Goal: Task Accomplishment & Management: Manage account settings

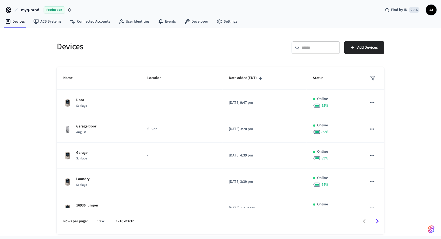
click at [37, 10] on span "myq-prod" at bounding box center [30, 10] width 18 height 6
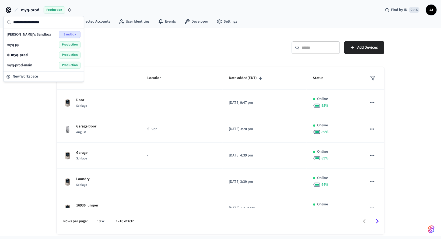
click at [22, 67] on div "myq-prod-main Production" at bounding box center [44, 65] width 74 height 7
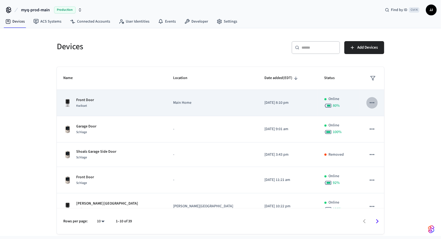
click at [374, 100] on button "sticky table" at bounding box center [372, 102] width 11 height 11
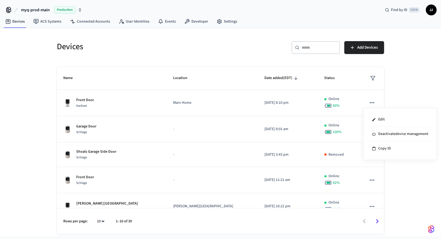
click at [411, 89] on div at bounding box center [220, 119] width 441 height 239
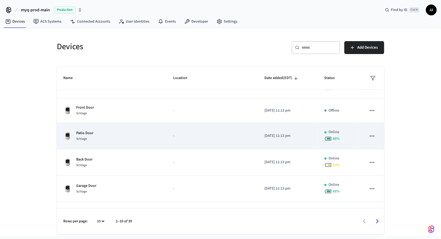
scroll to position [140, 0]
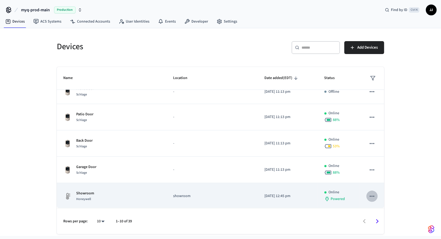
click at [369, 194] on icon "sticky table" at bounding box center [372, 196] width 7 height 7
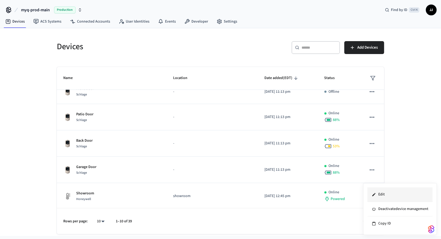
click at [383, 196] on li "Edit" at bounding box center [400, 195] width 65 height 15
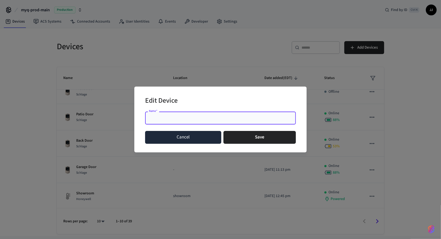
click at [184, 139] on button "Cancel" at bounding box center [183, 137] width 76 height 13
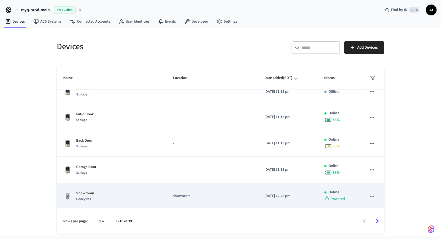
click at [183, 198] on td "showroom" at bounding box center [212, 196] width 91 height 26
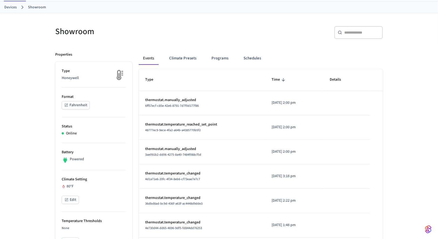
scroll to position [57, 0]
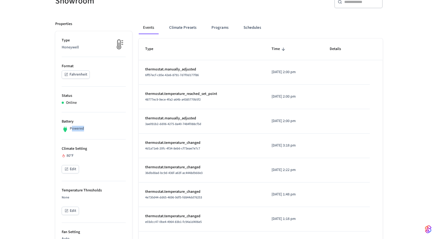
drag, startPoint x: 72, startPoint y: 126, endPoint x: 96, endPoint y: 126, distance: 24.0
click at [96, 126] on div "Powered" at bounding box center [94, 129] width 64 height 7
drag, startPoint x: 74, startPoint y: 149, endPoint x: 102, endPoint y: 150, distance: 28.3
click at [102, 150] on p "Climate Setting" at bounding box center [94, 149] width 64 height 6
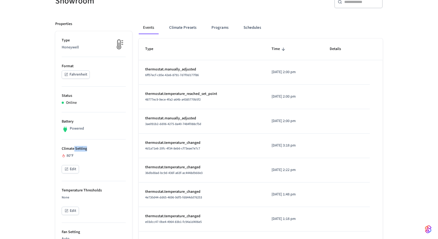
click at [102, 150] on p "Climate Setting" at bounding box center [94, 149] width 64 height 6
click at [76, 169] on button "Edit" at bounding box center [70, 169] width 17 height 8
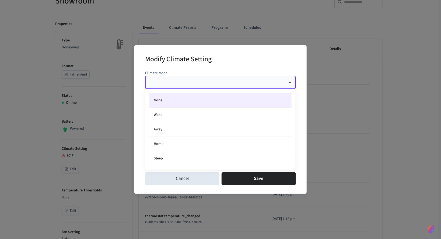
click at [220, 82] on body "myq-prod-main Production Find by ID Ctrl K JJ Devices ACS Systems Connected Acc…" at bounding box center [220, 207] width 441 height 529
click at [224, 63] on div at bounding box center [220, 119] width 441 height 239
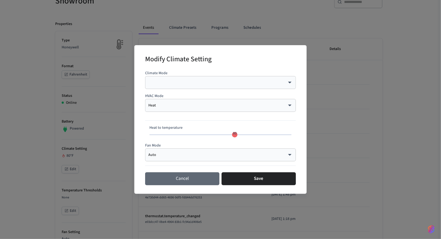
click at [184, 182] on button "Cancel" at bounding box center [182, 179] width 74 height 13
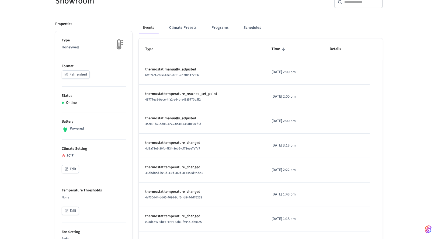
scroll to position [172, 0]
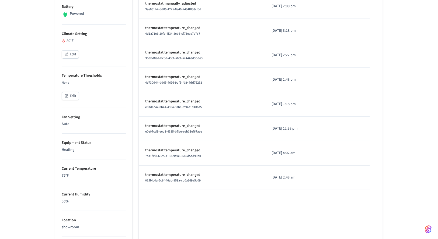
click at [75, 98] on button "Edit" at bounding box center [70, 96] width 17 height 8
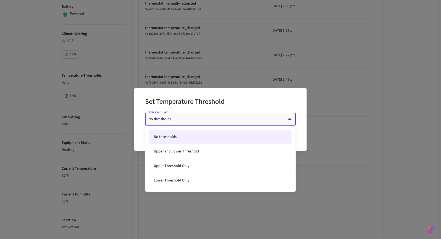
click at [227, 117] on body "myq-prod-main Production Find by ID Ctrl K JJ Devices ACS Systems Connected Acc…" at bounding box center [220, 92] width 441 height 529
click at [226, 105] on div at bounding box center [220, 119] width 441 height 239
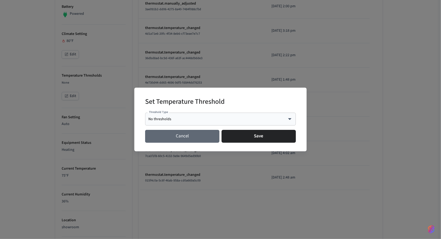
click at [189, 141] on button "Cancel" at bounding box center [182, 136] width 74 height 13
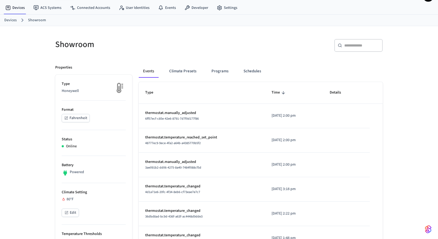
scroll to position [0, 0]
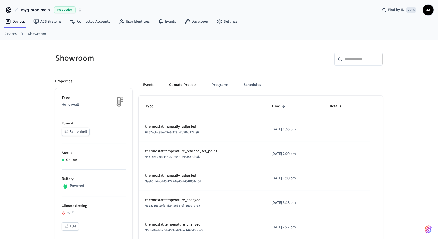
click at [183, 87] on button "Climate Presets" at bounding box center [183, 85] width 36 height 13
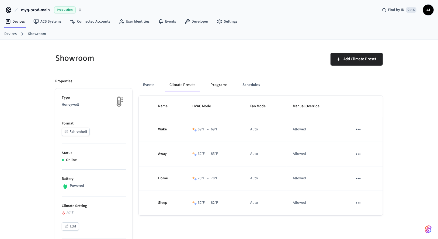
click at [222, 80] on button "Programs" at bounding box center [219, 85] width 26 height 13
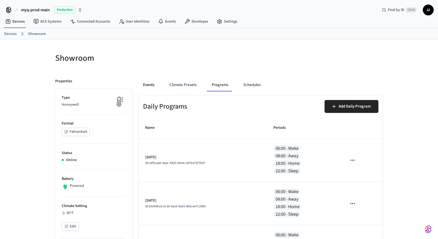
click at [146, 83] on button "Events" at bounding box center [149, 85] width 20 height 13
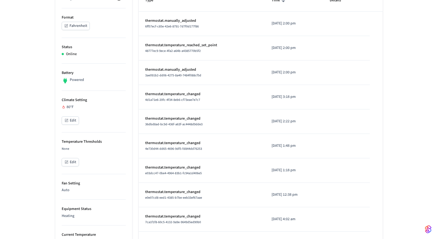
scroll to position [172, 0]
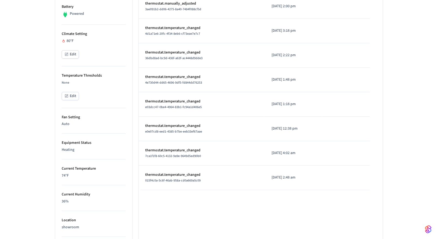
click at [381, 69] on table "Type Time Details thermostat.manually_adjusted 6ff57ecf-c85e-42e6-8791-7d7f0d17…" at bounding box center [261, 56] width 244 height 267
